Goal: Contribute content: Add original content to the website for others to see

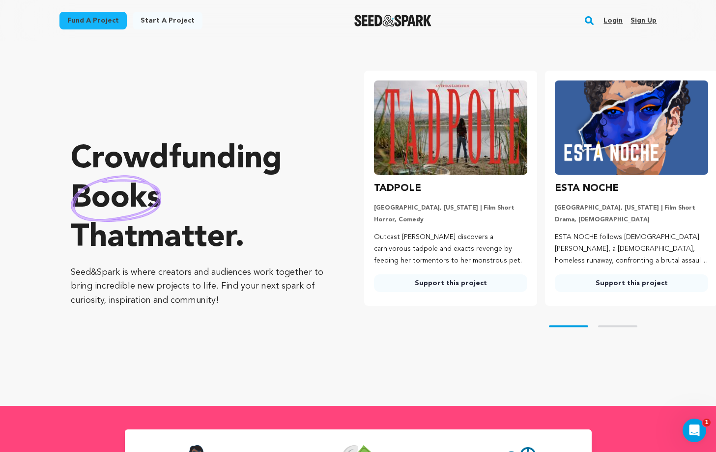
click at [615, 21] on link "Login" at bounding box center [612, 21] width 19 height 16
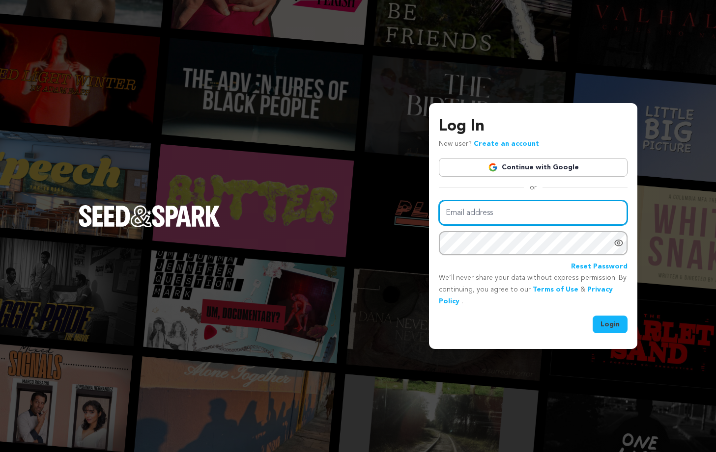
click at [498, 218] on input "Email address" at bounding box center [533, 212] width 189 height 25
click at [503, 212] on input "Email address" at bounding box center [533, 212] width 189 height 25
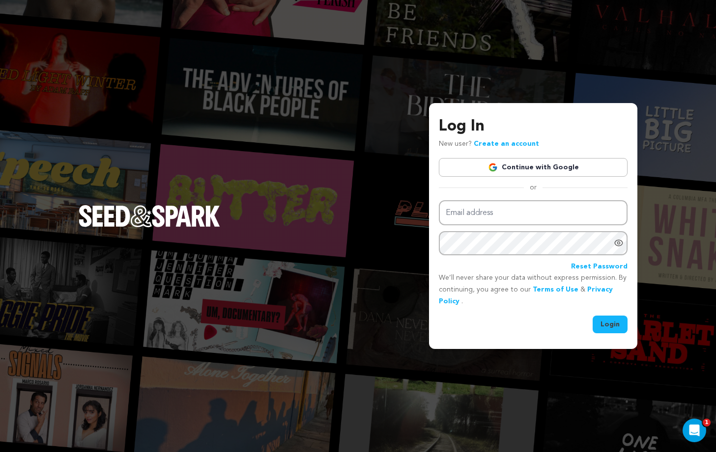
type input "esternavienna@gmail.com"
click at [618, 324] on button "Login" at bounding box center [609, 325] width 35 height 18
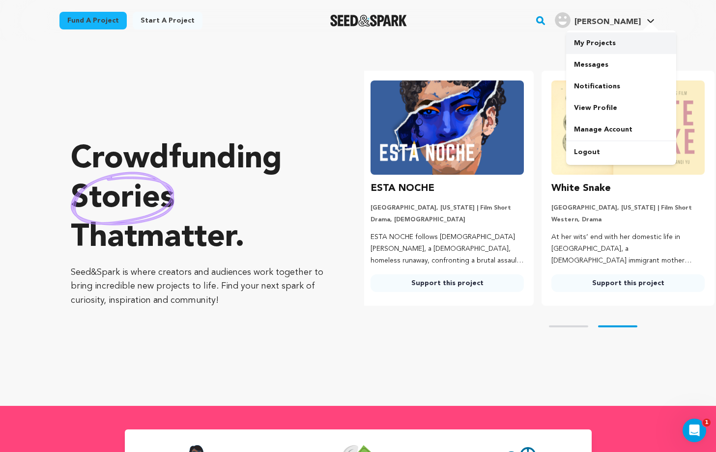
scroll to position [0, 189]
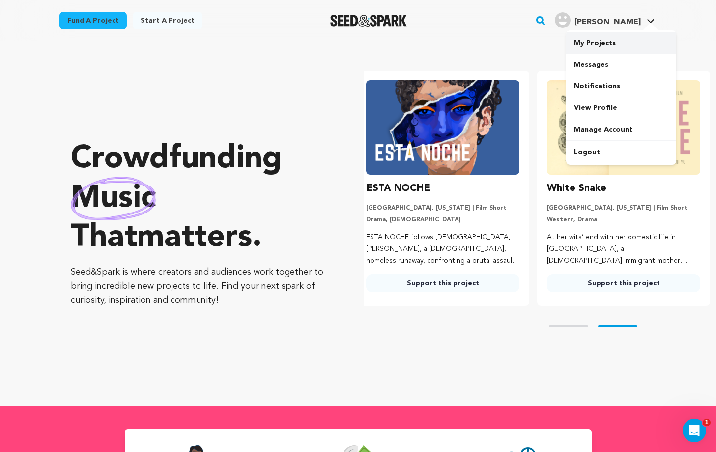
click at [603, 43] on link "My Projects" at bounding box center [621, 43] width 110 height 22
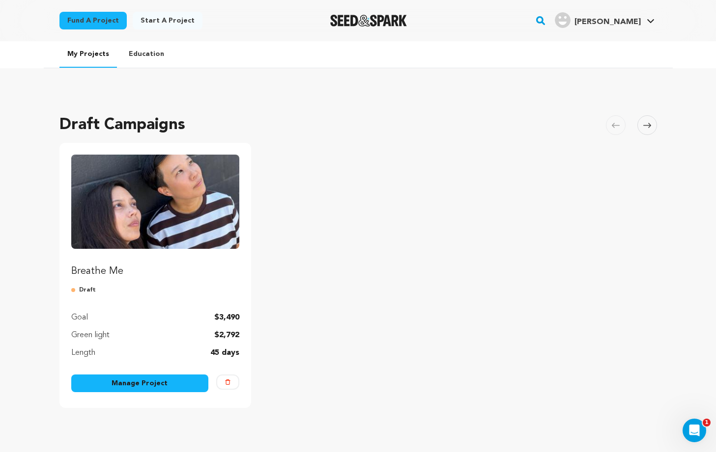
click at [109, 384] on link "Manage Project" at bounding box center [140, 384] width 138 height 18
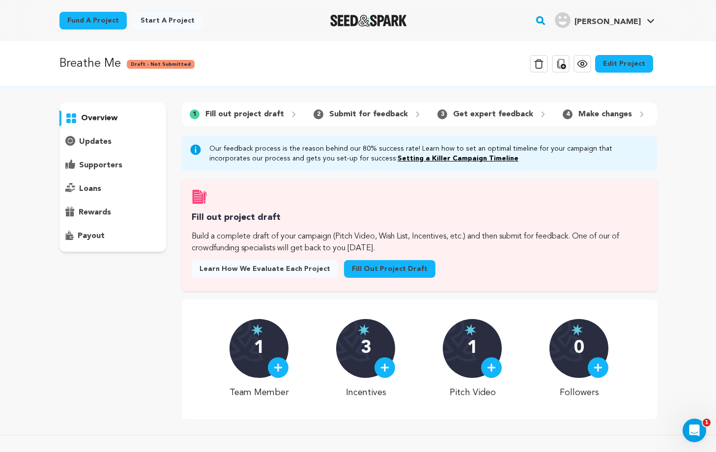
click at [620, 66] on link "Edit Project" at bounding box center [624, 64] width 58 height 18
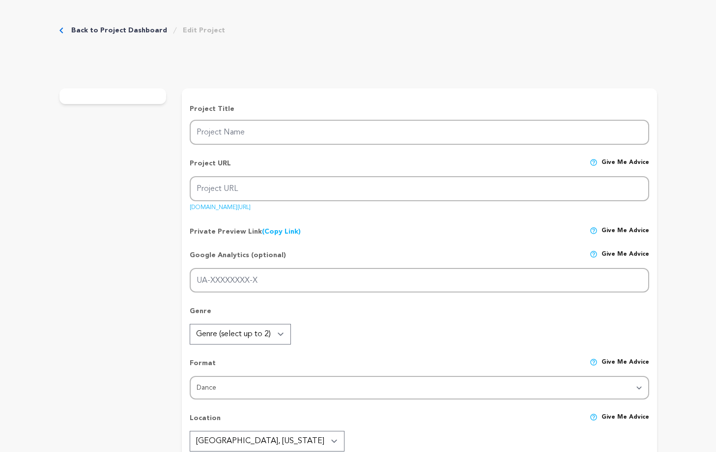
type input "Breathe Me"
type input "breathe-me"
type input "The story of two souls exploring the hollow ache and yearning that comes with a…"
type textarea "Breathe Me is a physicalized relationship between dance and music through the m…"
type textarea "This project is a form of storytelling that allowed us to enter a world where w…"
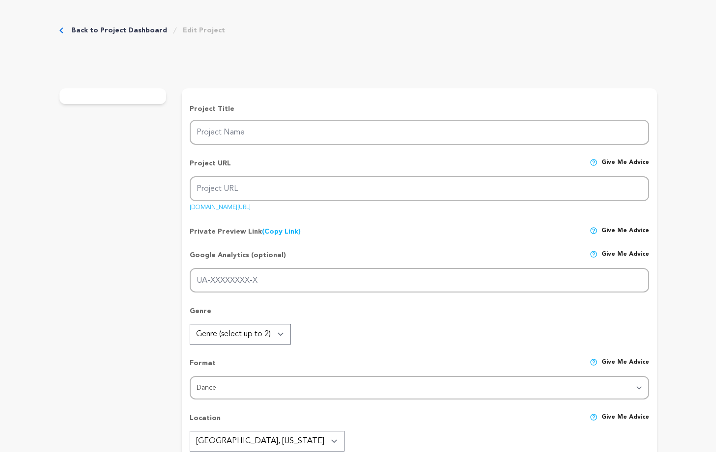
type textarea "AWFC (Alliance of Woman Film Composers), The Recording Academy, CDC (Composer's…"
radio input "true"
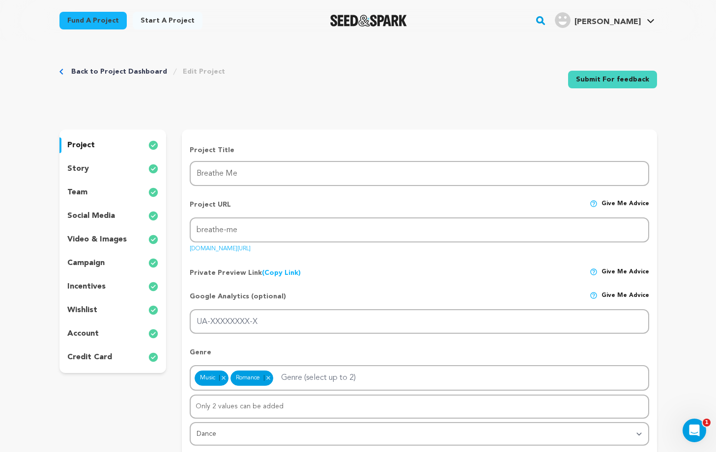
click at [83, 166] on p "story" at bounding box center [78, 169] width 22 height 12
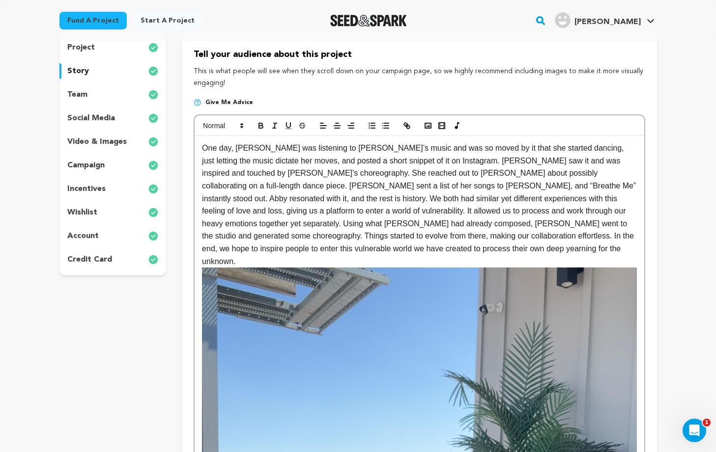
scroll to position [59, 0]
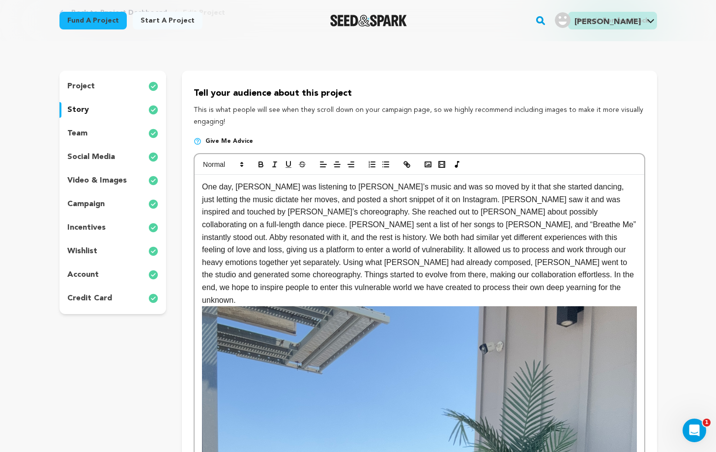
click at [83, 132] on p "team" at bounding box center [77, 134] width 20 height 12
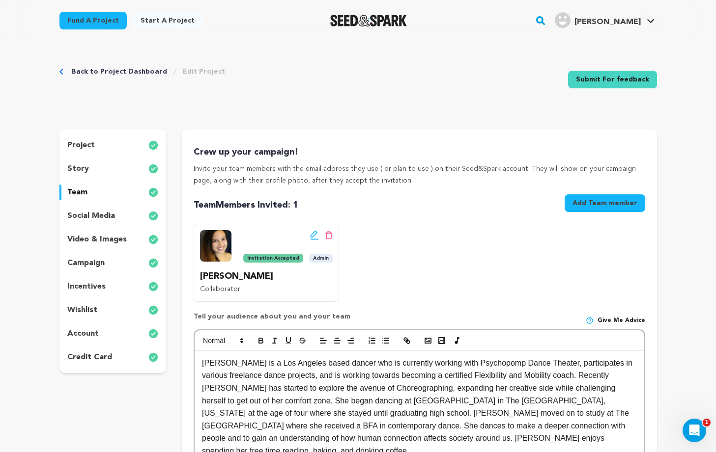
click at [102, 218] on p "social media" at bounding box center [91, 216] width 48 height 12
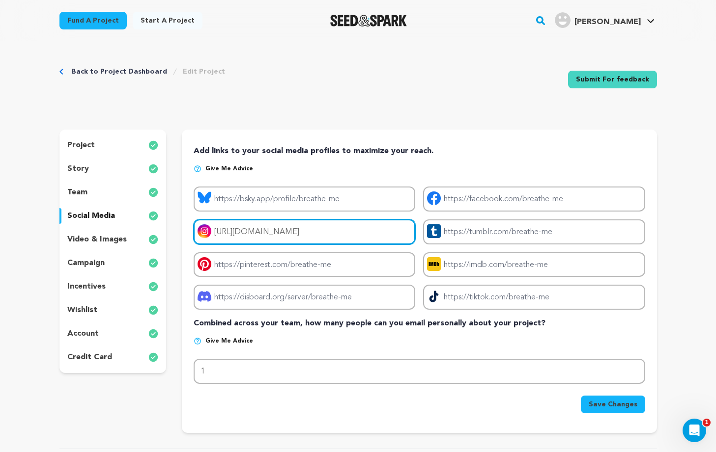
click at [264, 234] on input "https://www.instagram.com/breathemeproject?igsh=OW96NXI2bnZlYWx0&utm_source=qr" at bounding box center [304, 232] width 221 height 25
click at [334, 235] on input "https://www.instagram.com/breathemeproject?igsh=OW96NXI2bnZlYWx0&utm_source=qr" at bounding box center [304, 232] width 221 height 25
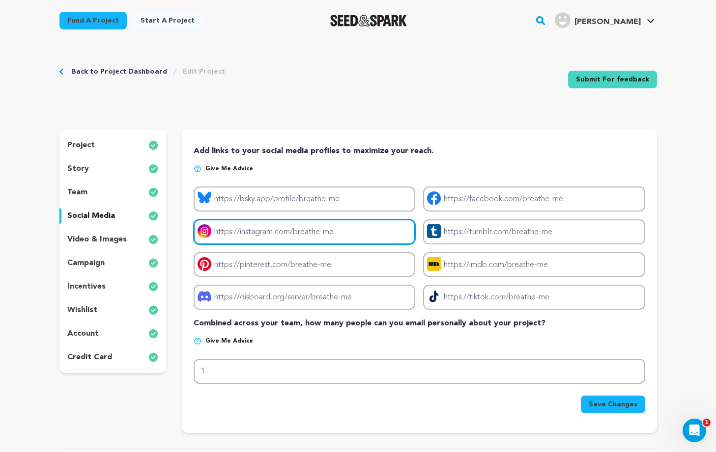
click at [370, 225] on input "Project instagram link" at bounding box center [304, 232] width 221 height 25
paste input "https://www.instagram.com/breathemeproject?igsh=NTc4MTIwNjQ2YQ%3D%3D&utm_source…"
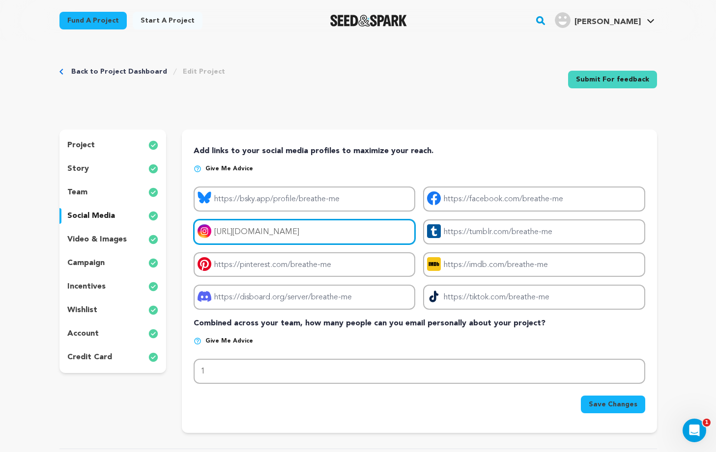
type input "https://www.instagram.com/breathemeproject?igsh=NTc4MTIwNjQ2YQ%3D%3D&utm_source…"
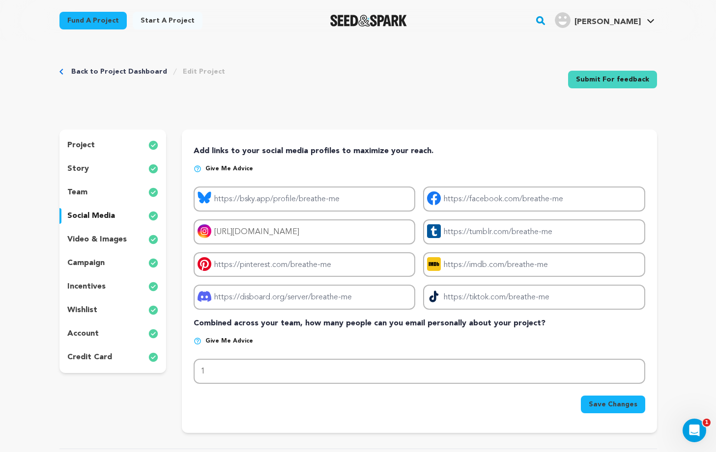
scroll to position [0, 0]
click at [590, 406] on button "Save Changes" at bounding box center [613, 405] width 64 height 18
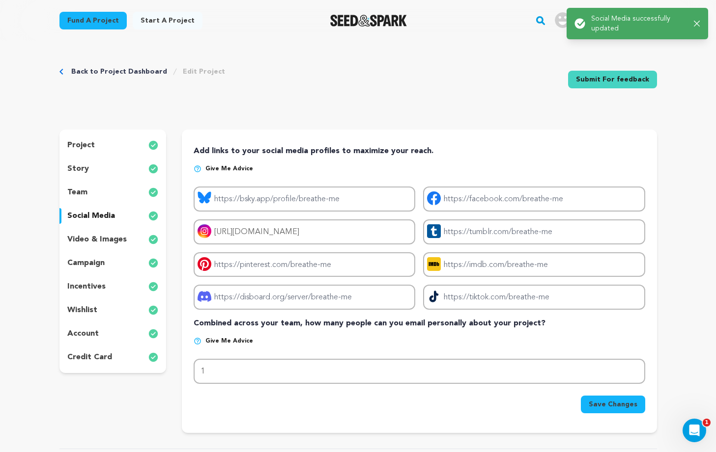
click at [112, 238] on p "video & images" at bounding box center [96, 240] width 59 height 12
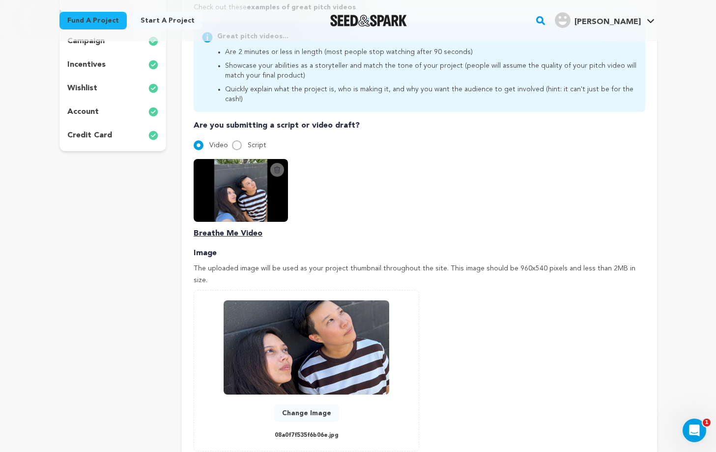
scroll to position [172, 0]
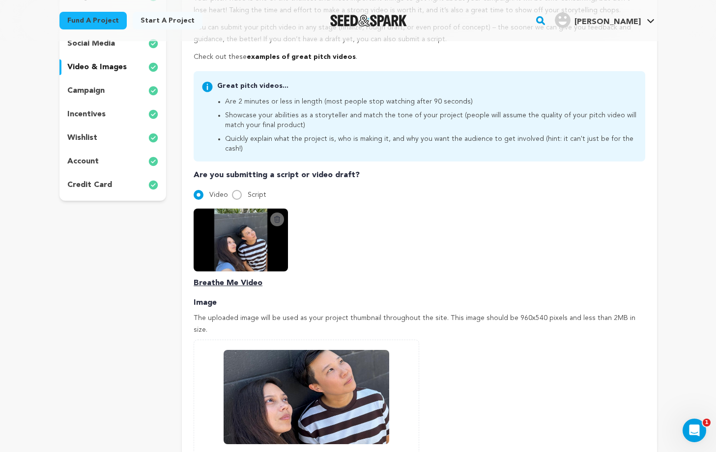
click at [98, 90] on p "campaign" at bounding box center [85, 91] width 37 height 12
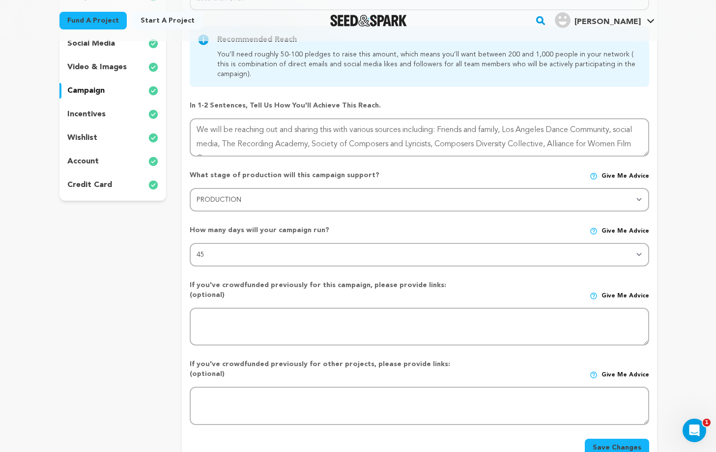
click at [91, 116] on p "incentives" at bounding box center [86, 115] width 38 height 12
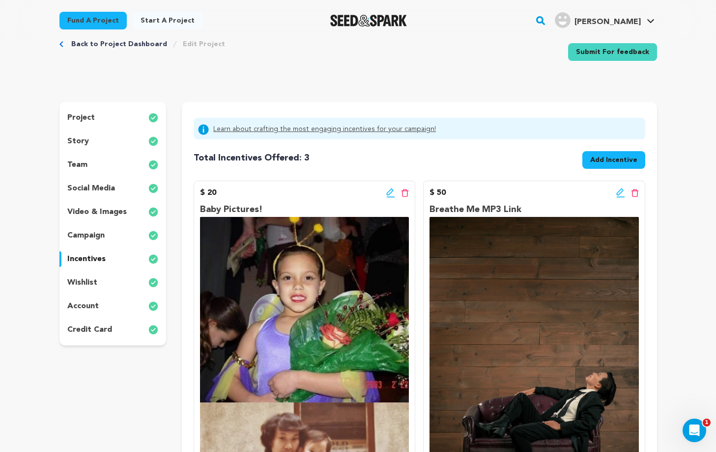
scroll to position [1, 0]
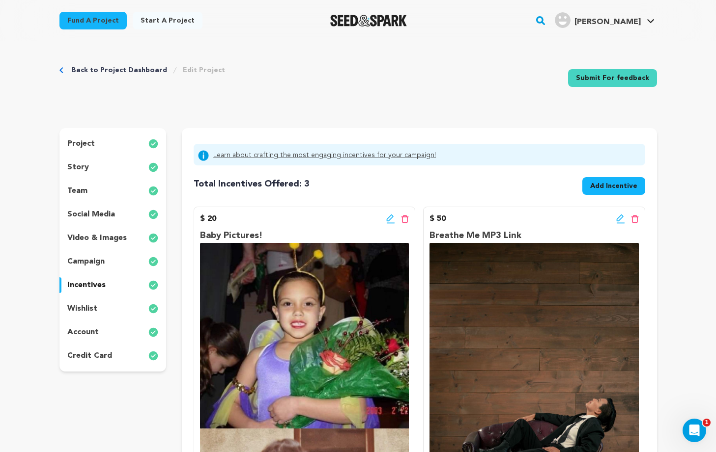
click at [95, 305] on p "wishlist" at bounding box center [82, 309] width 30 height 12
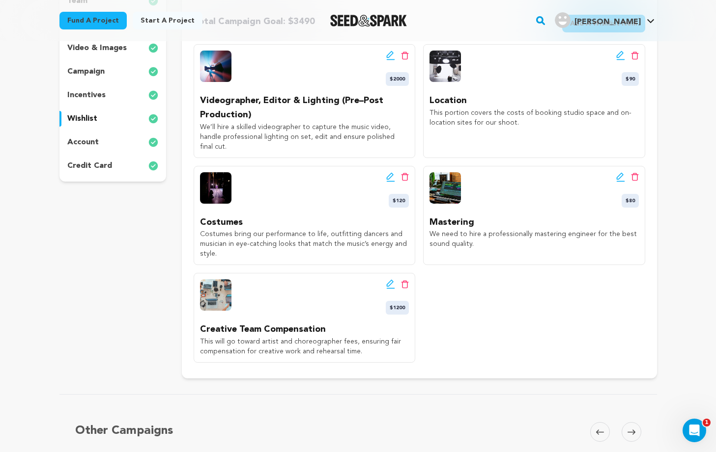
scroll to position [23, 0]
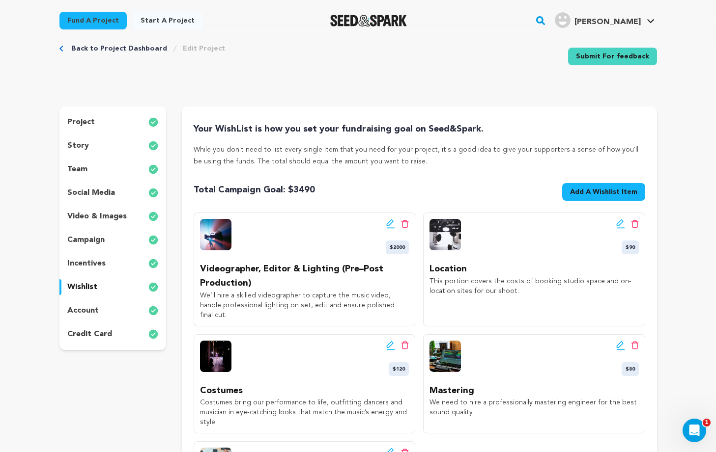
click at [90, 309] on p "account" at bounding box center [82, 311] width 31 height 12
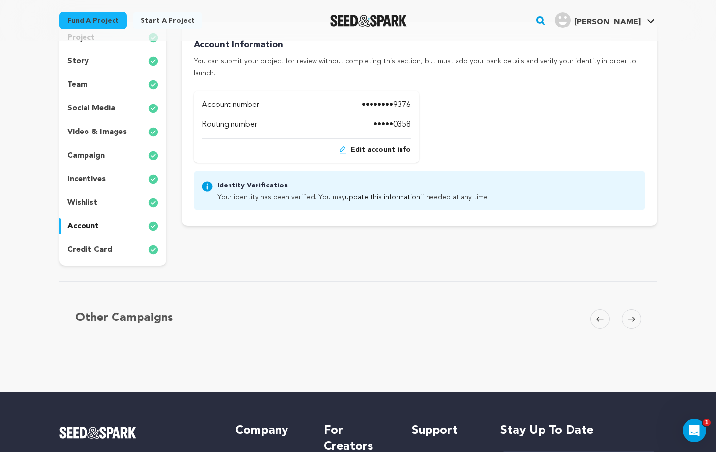
scroll to position [175, 0]
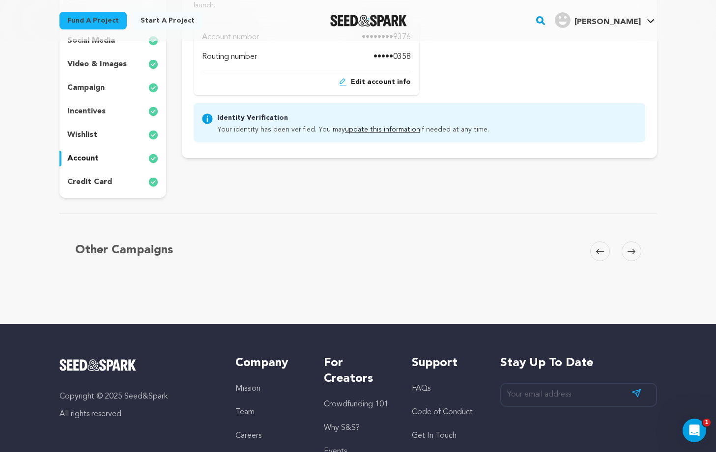
click at [102, 182] on p "credit card" at bounding box center [89, 182] width 45 height 12
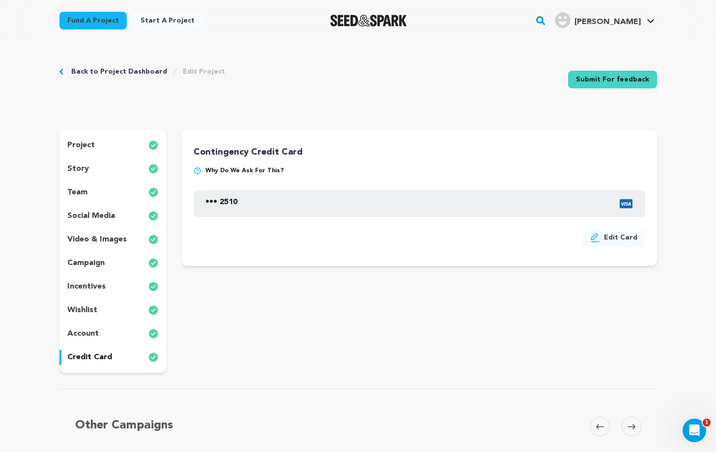
click at [602, 83] on link "Submit For feedback" at bounding box center [612, 80] width 89 height 18
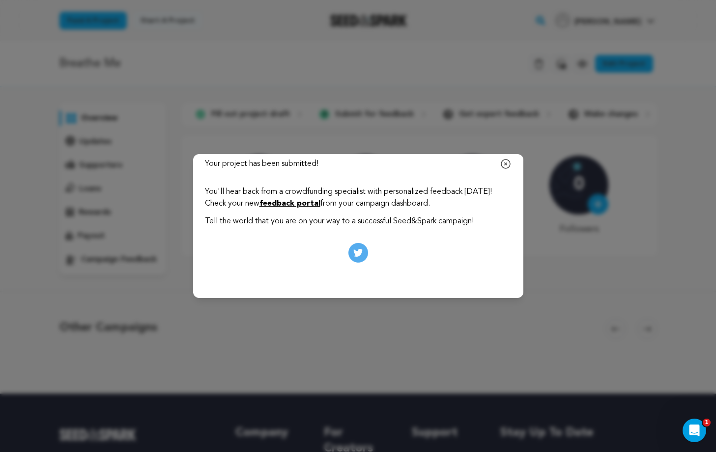
click at [354, 254] on icon at bounding box center [358, 253] width 20 height 20
click at [320, 202] on link "feedback portal" at bounding box center [289, 204] width 61 height 8
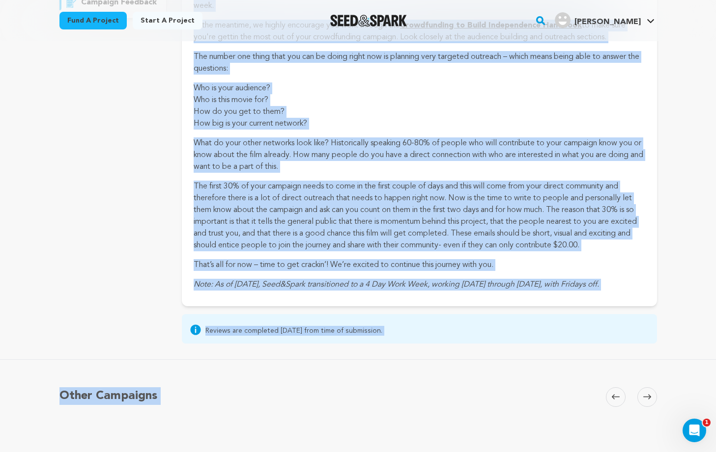
scroll to position [527, 0]
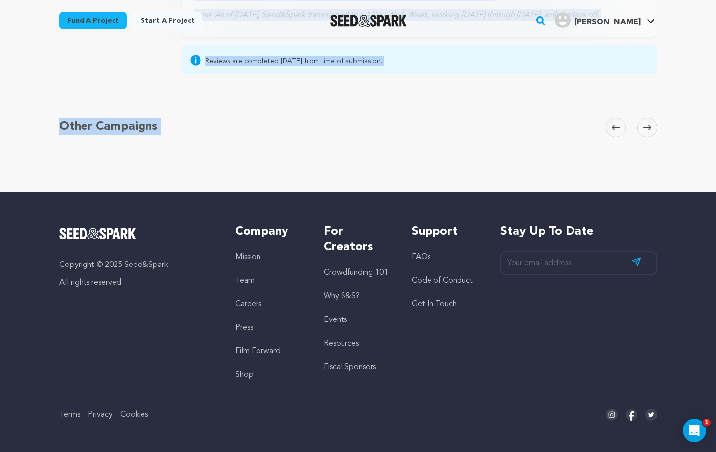
drag, startPoint x: 192, startPoint y: 163, endPoint x: 364, endPoint y: 154, distance: 172.1
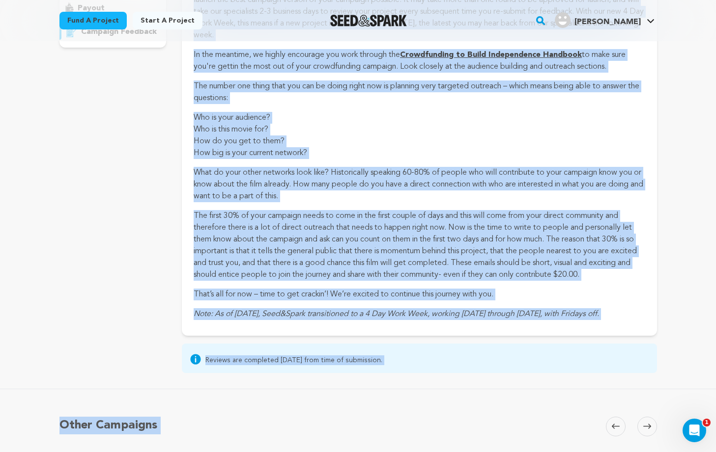
scroll to position [0, 0]
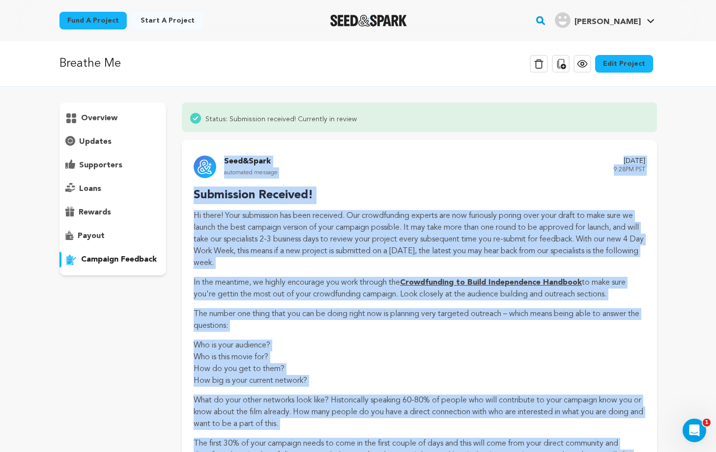
click at [286, 196] on p "Submission Received!" at bounding box center [419, 196] width 451 height 18
click at [194, 187] on p "Submission Received!" at bounding box center [419, 196] width 451 height 18
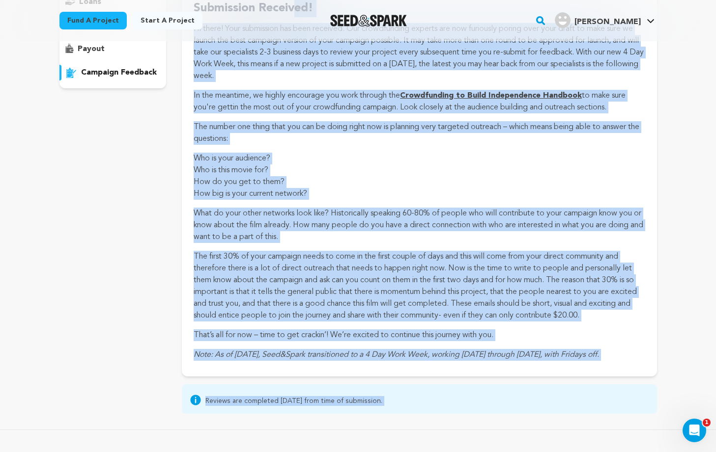
scroll to position [203, 0]
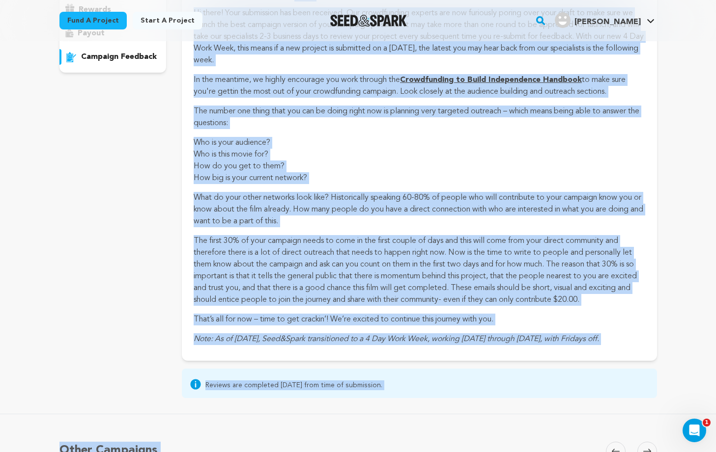
drag, startPoint x: 193, startPoint y: 191, endPoint x: 641, endPoint y: 346, distance: 474.7
click at [641, 346] on div "Seed&Spark automated message [DATE] 9:28PM PST Submission Received! In the mean…" at bounding box center [419, 149] width 474 height 424
copy div "Submission Received! Hi there! Your submission has been received. Our crowdfund…"
click at [165, 264] on div "overview updates" at bounding box center [112, 149] width 107 height 498
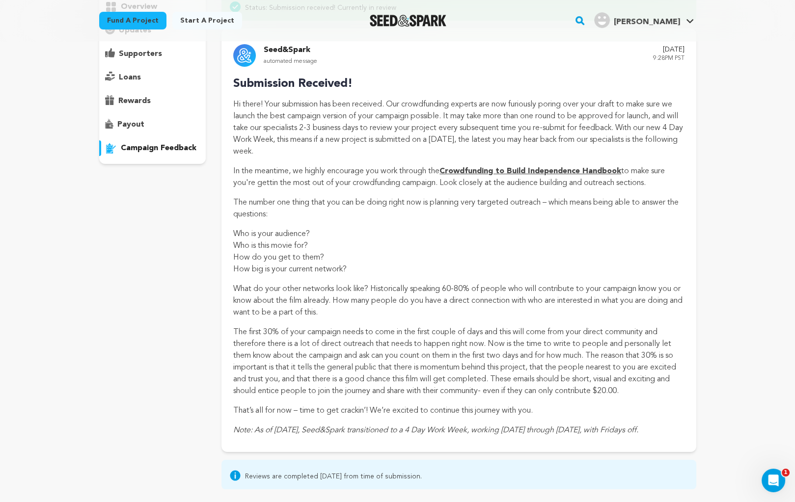
scroll to position [108, 0]
